Goal: Find specific page/section: Find specific page/section

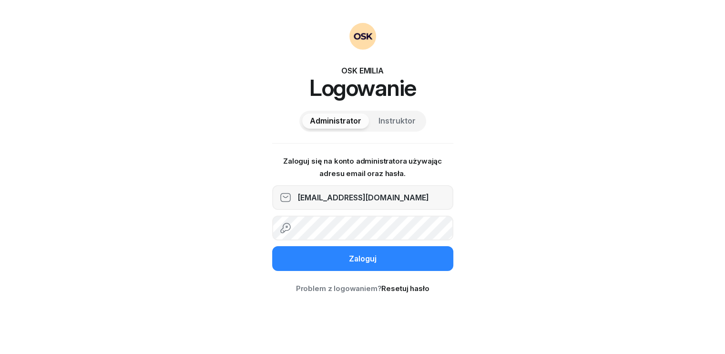
click at [353, 255] on div "Zaloguj" at bounding box center [363, 259] width 28 height 12
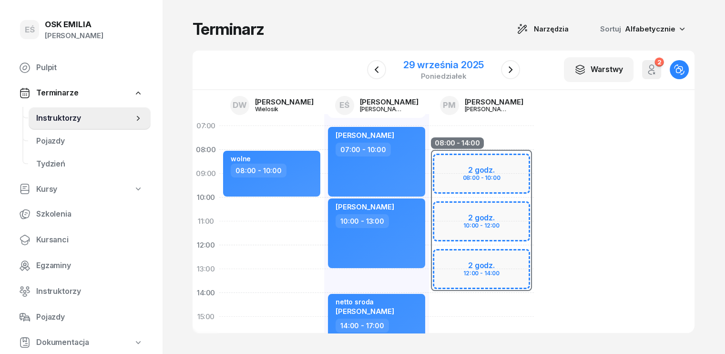
click at [459, 65] on div "29 września 2025" at bounding box center [443, 65] width 81 height 10
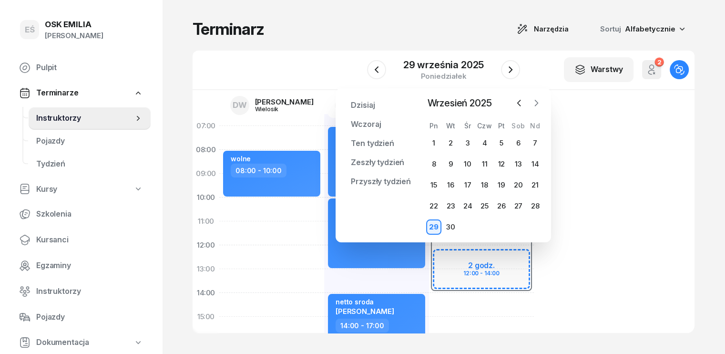
click at [536, 102] on icon "button" at bounding box center [536, 103] width 10 height 10
click at [480, 230] on div "30" at bounding box center [484, 226] width 15 height 15
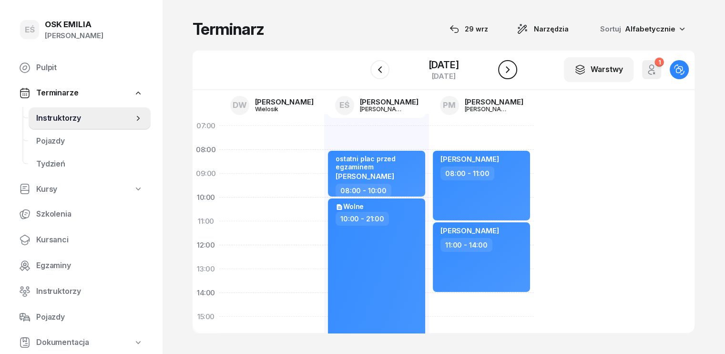
click at [513, 69] on icon "button" at bounding box center [507, 69] width 11 height 11
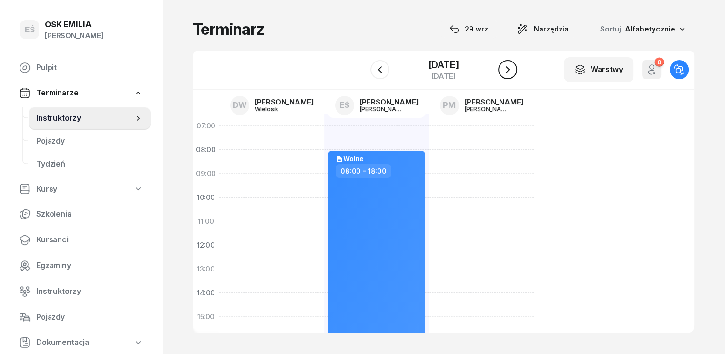
click at [513, 69] on icon "button" at bounding box center [507, 69] width 11 height 11
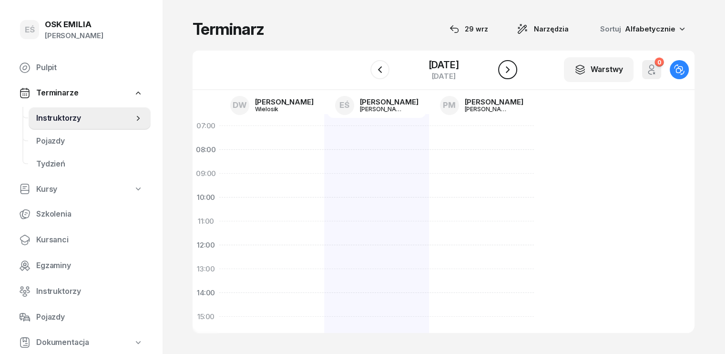
click at [511, 70] on icon "button" at bounding box center [507, 69] width 11 height 11
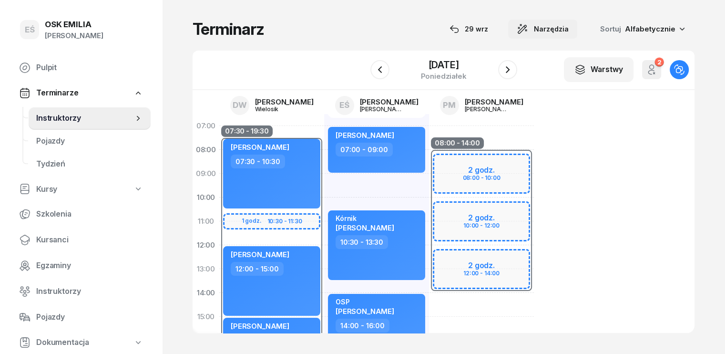
click at [569, 26] on span "Narzędzia" at bounding box center [551, 28] width 35 height 11
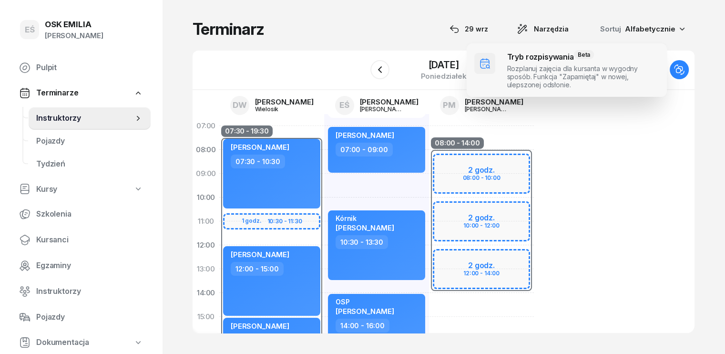
click at [536, 61] on span at bounding box center [567, 69] width 200 height 53
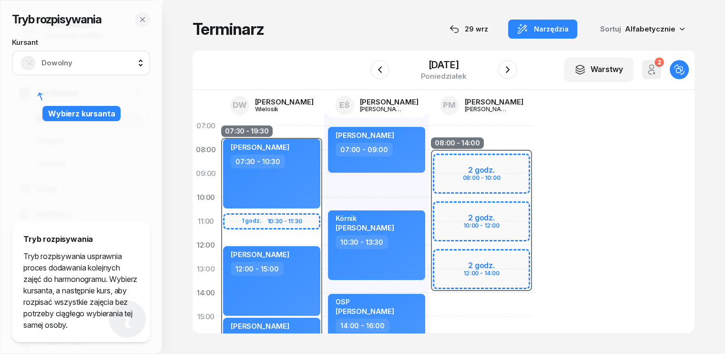
click at [108, 63] on span "Dowolny" at bounding box center [91, 63] width 100 height 12
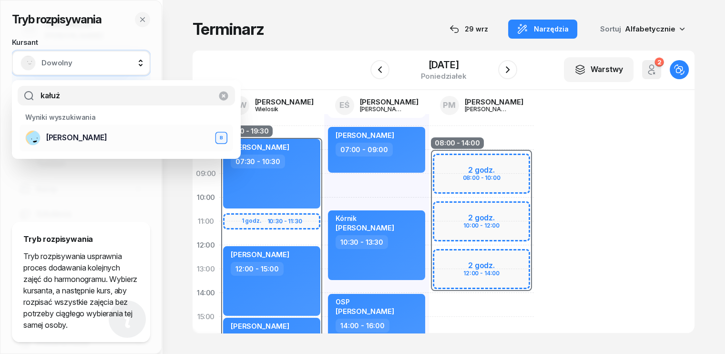
type input "kałuż"
click at [97, 132] on span "[PERSON_NAME]" at bounding box center [76, 138] width 61 height 12
